Goal: Book appointment/travel/reservation

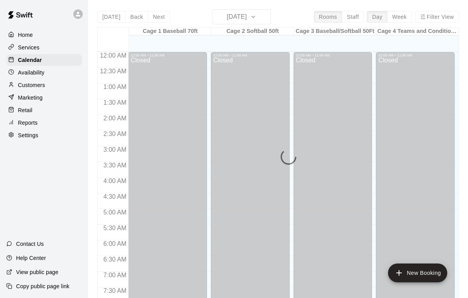
scroll to position [463, 0]
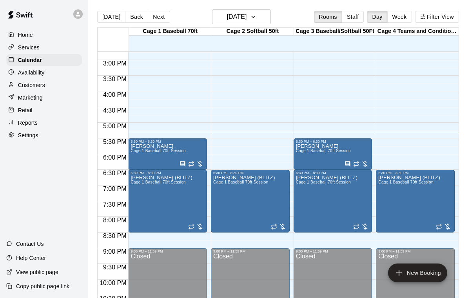
click at [321, 151] on span "Cage 1 Baseball 70ft Session" at bounding box center [323, 151] width 55 height 4
click at [306, 158] on icon "edit" at bounding box center [303, 157] width 9 height 9
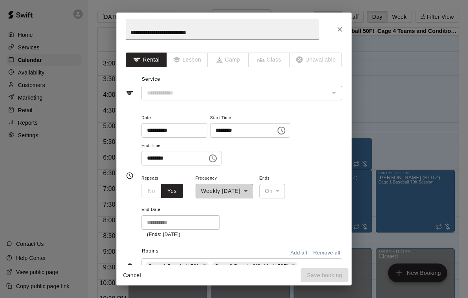
type input "**********"
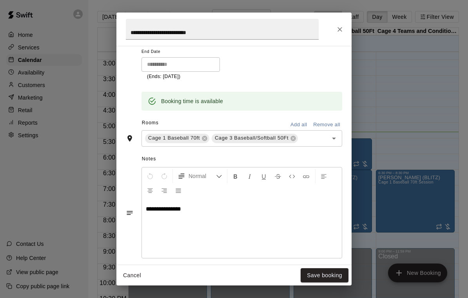
scroll to position [166, 0]
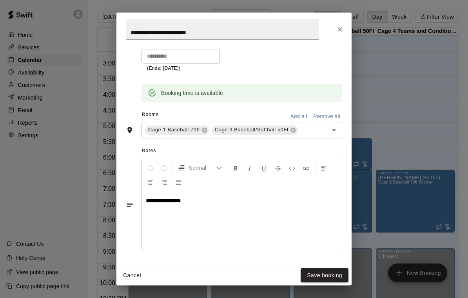
click at [336, 34] on button "Close" at bounding box center [340, 29] width 14 height 14
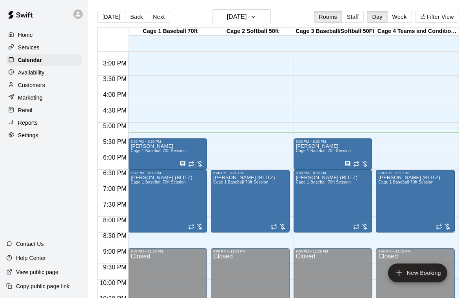
click at [315, 152] on span "Cage 1 Baseball 70ft Session" at bounding box center [323, 151] width 55 height 4
click at [305, 157] on icon "edit" at bounding box center [304, 157] width 7 height 7
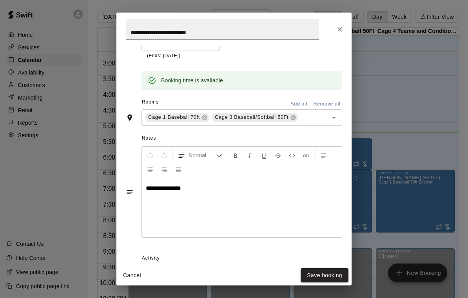
scroll to position [179, 0]
click at [345, 28] on button "Close" at bounding box center [340, 29] width 14 height 14
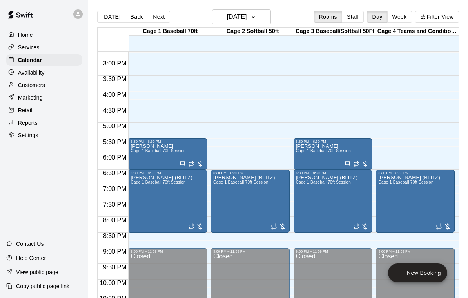
click at [221, 187] on icon "edit" at bounding box center [221, 183] width 9 height 9
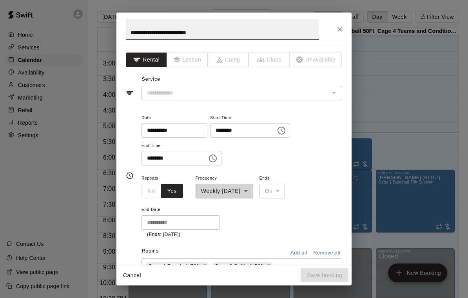
type input "**********"
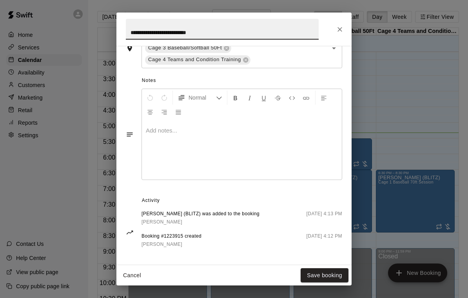
scroll to position [259, 0]
click at [340, 27] on icon "Close" at bounding box center [340, 30] width 8 height 8
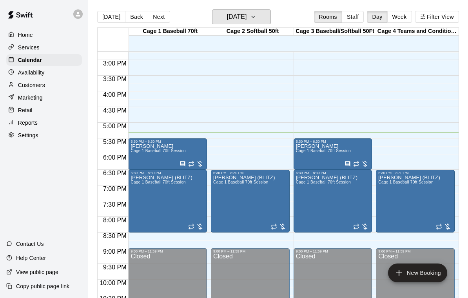
click at [257, 16] on icon "button" at bounding box center [253, 16] width 6 height 9
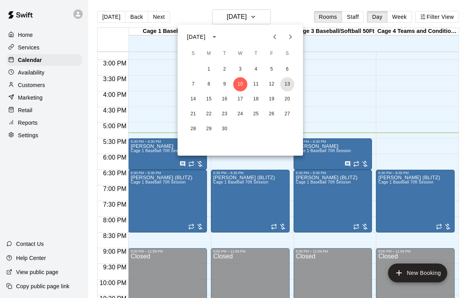
click at [290, 84] on button "13" at bounding box center [288, 84] width 14 height 14
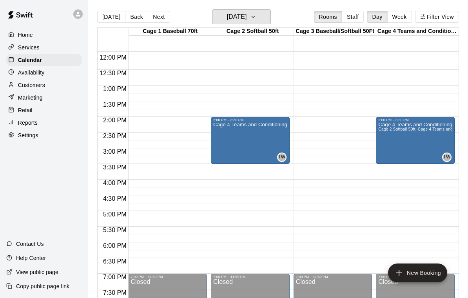
scroll to position [374, 0]
click at [260, 15] on button "[DATE]" at bounding box center [241, 16] width 59 height 15
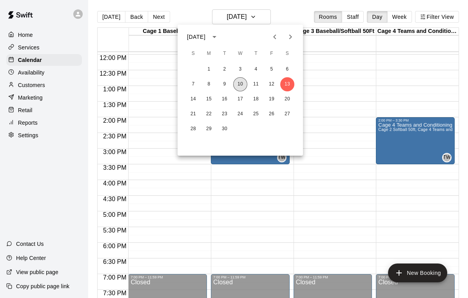
click at [240, 83] on button "10" at bounding box center [240, 84] width 14 height 14
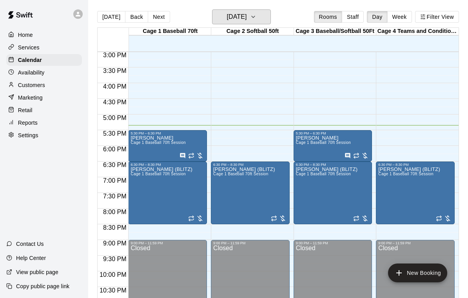
scroll to position [472, 0]
